Goal: Check status: Check status

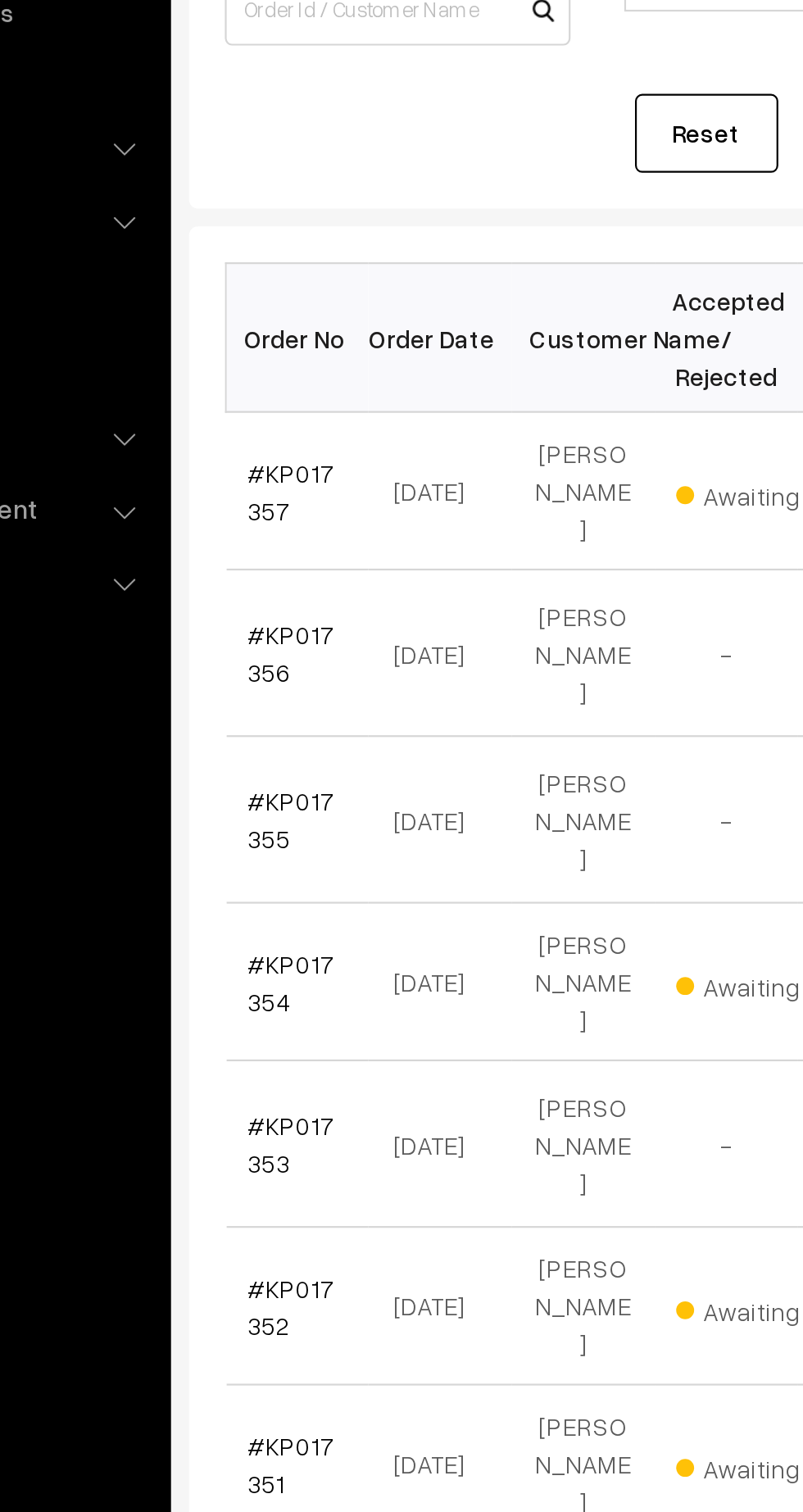
click at [261, 428] on link "#KP017357" at bounding box center [277, 444] width 40 height 31
click at [266, 447] on link "#KP017357" at bounding box center [277, 444] width 40 height 31
